Goal: Transaction & Acquisition: Purchase product/service

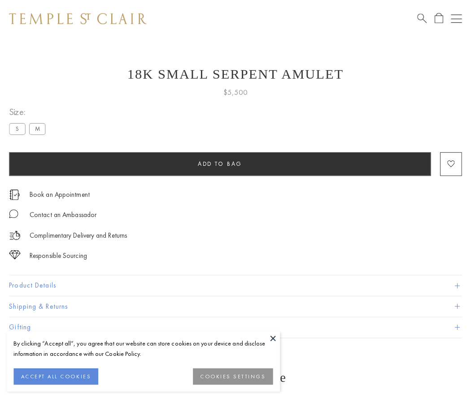
scroll to position [0, 0]
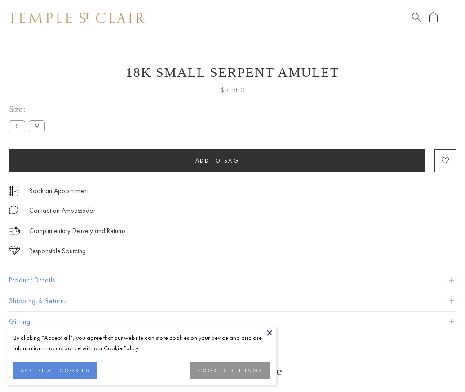
click at [217, 160] on span "Add to bag" at bounding box center [217, 161] width 44 height 8
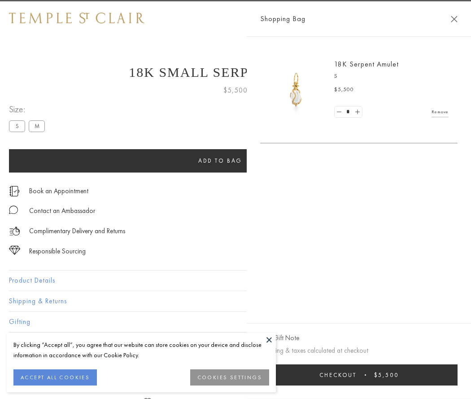
click at [360, 374] on button "Checkout $5,500" at bounding box center [359, 374] width 198 height 21
